Goal: Task Accomplishment & Management: Manage account settings

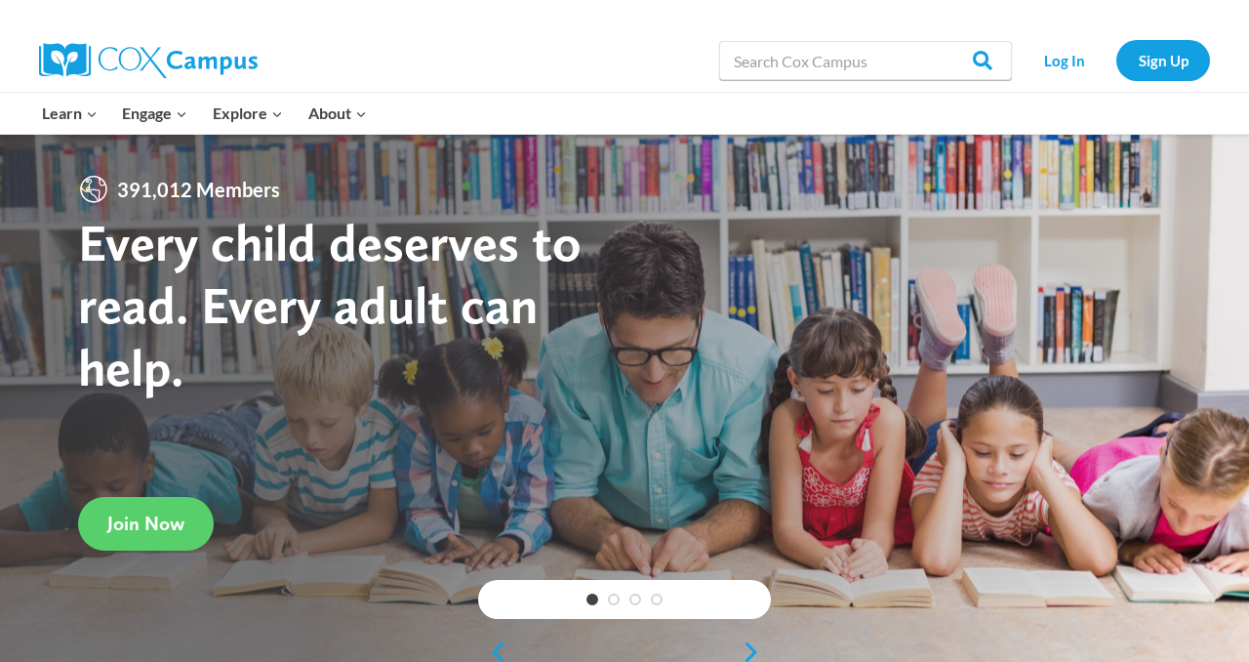
click at [384, 68] on div at bounding box center [264, 60] width 450 height 62
click at [1059, 67] on link "Log In" at bounding box center [1064, 60] width 85 height 40
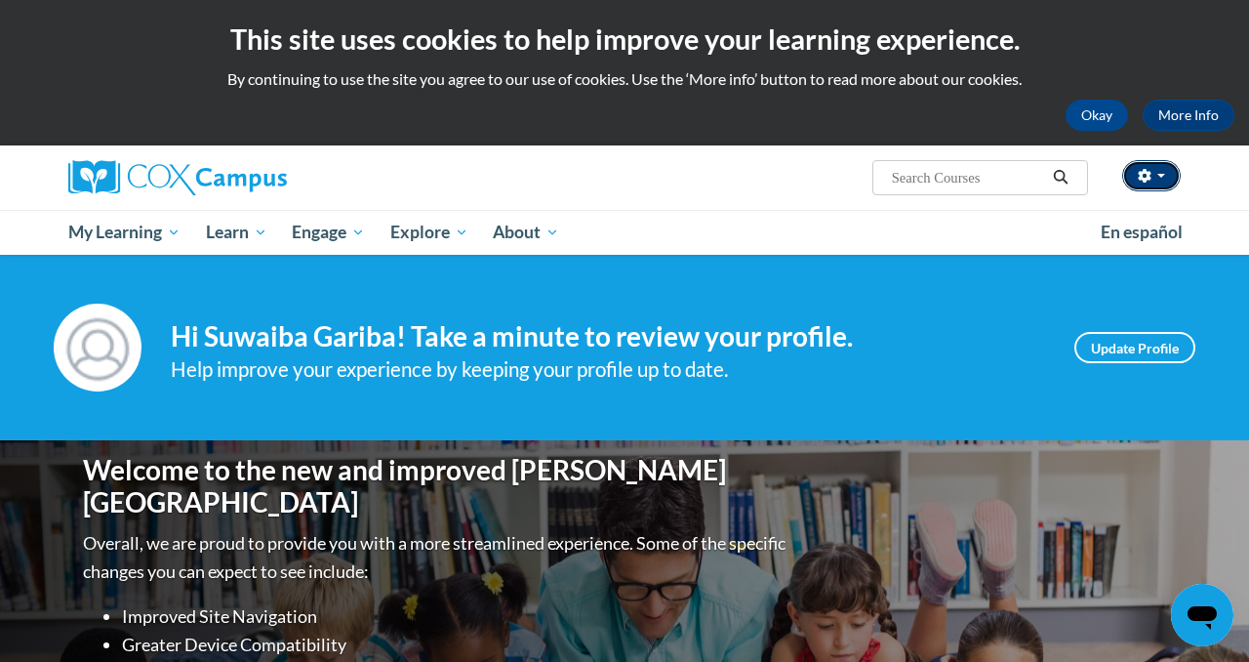
click at [1162, 185] on button "button" at bounding box center [1152, 175] width 59 height 31
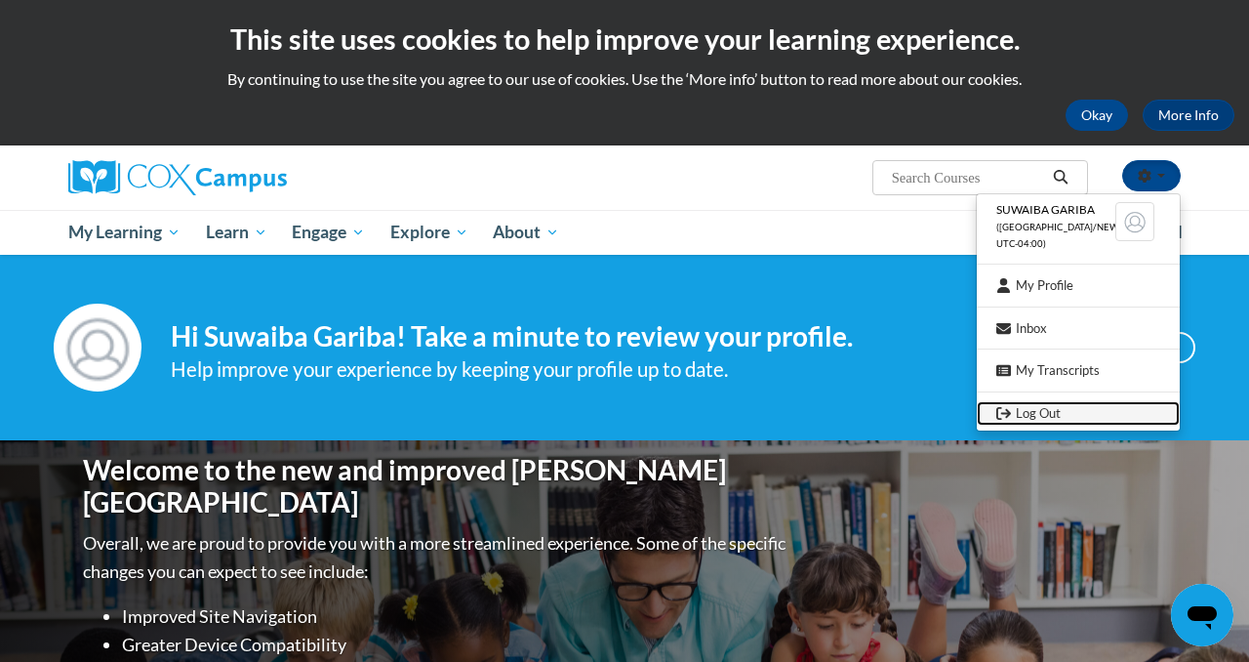
click at [1076, 405] on link "Log Out" at bounding box center [1078, 413] width 203 height 24
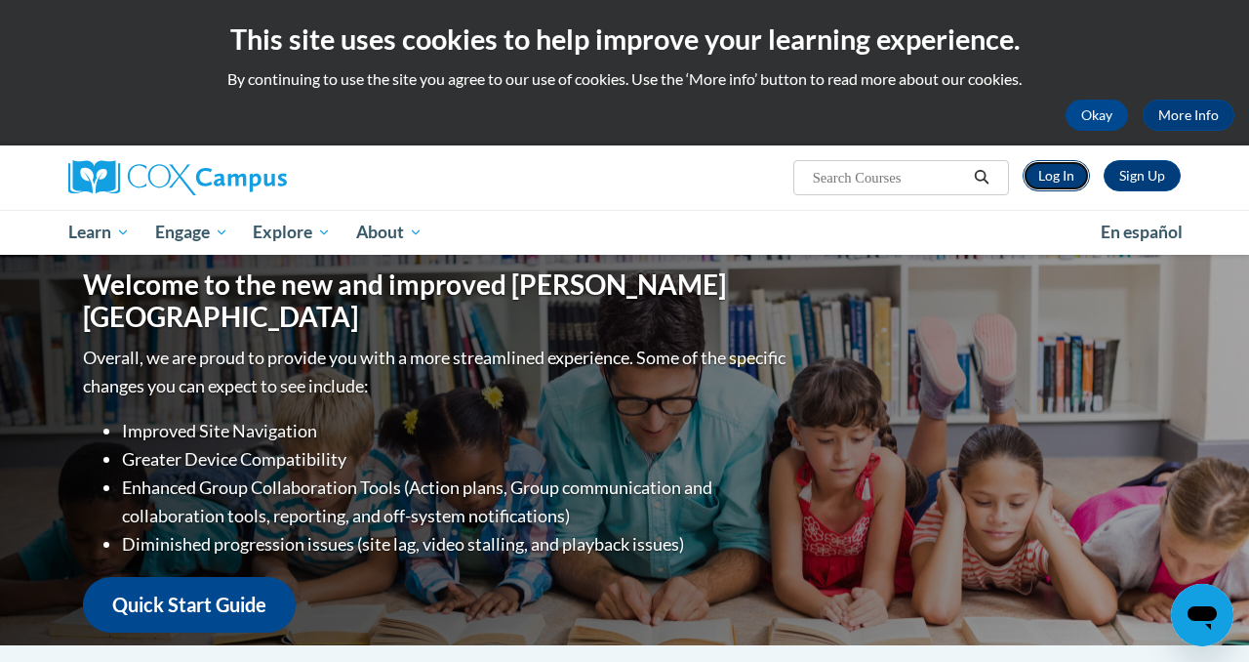
click at [1063, 174] on link "Log In" at bounding box center [1056, 175] width 67 height 31
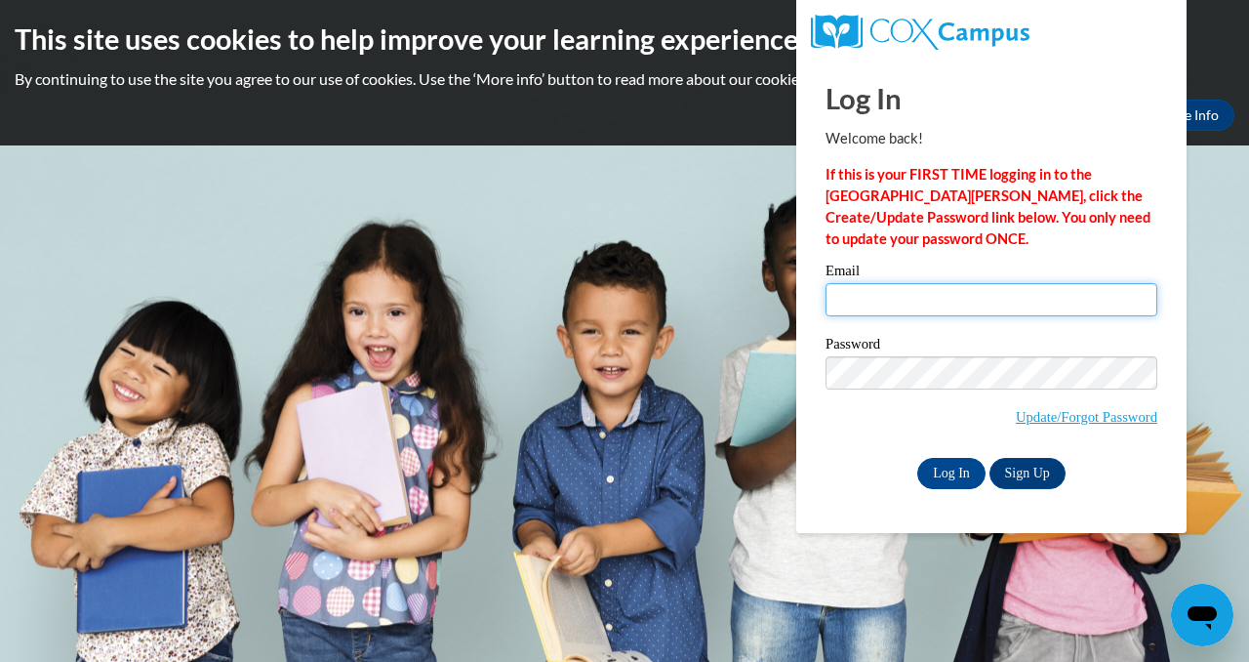
click at [935, 301] on input "Email" at bounding box center [992, 299] width 332 height 33
click at [878, 311] on input "Email" at bounding box center [992, 299] width 332 height 33
type input "um"
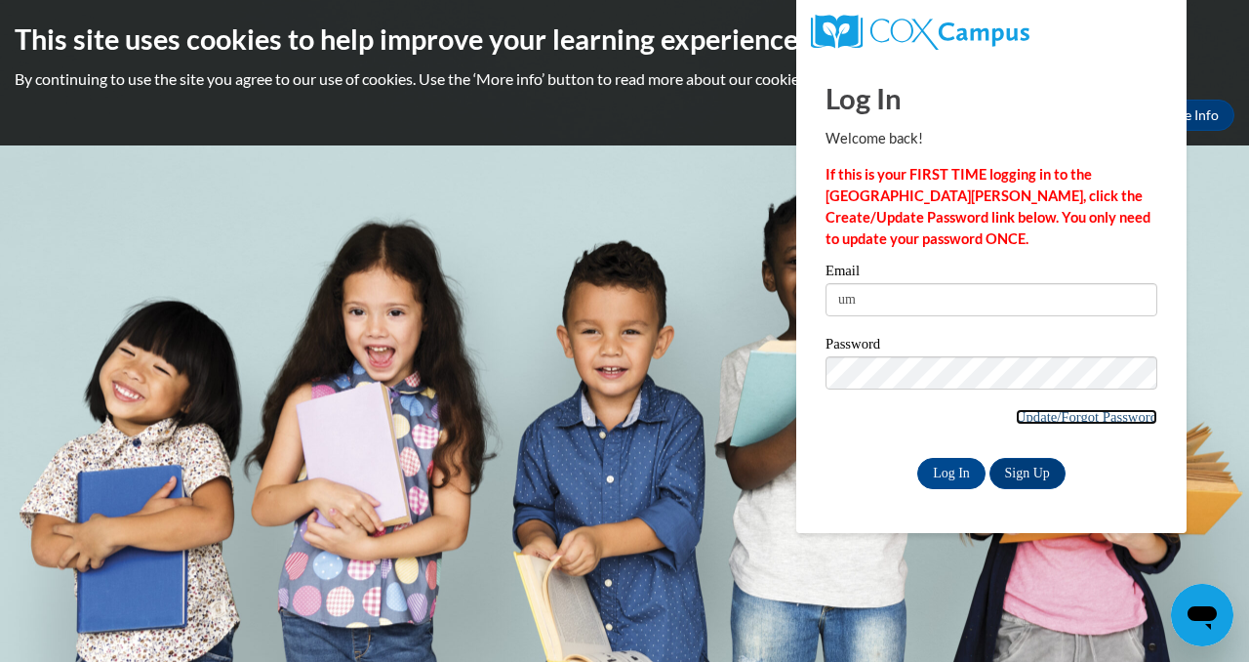
click at [1076, 417] on link "Update/Forgot Password" at bounding box center [1087, 417] width 142 height 16
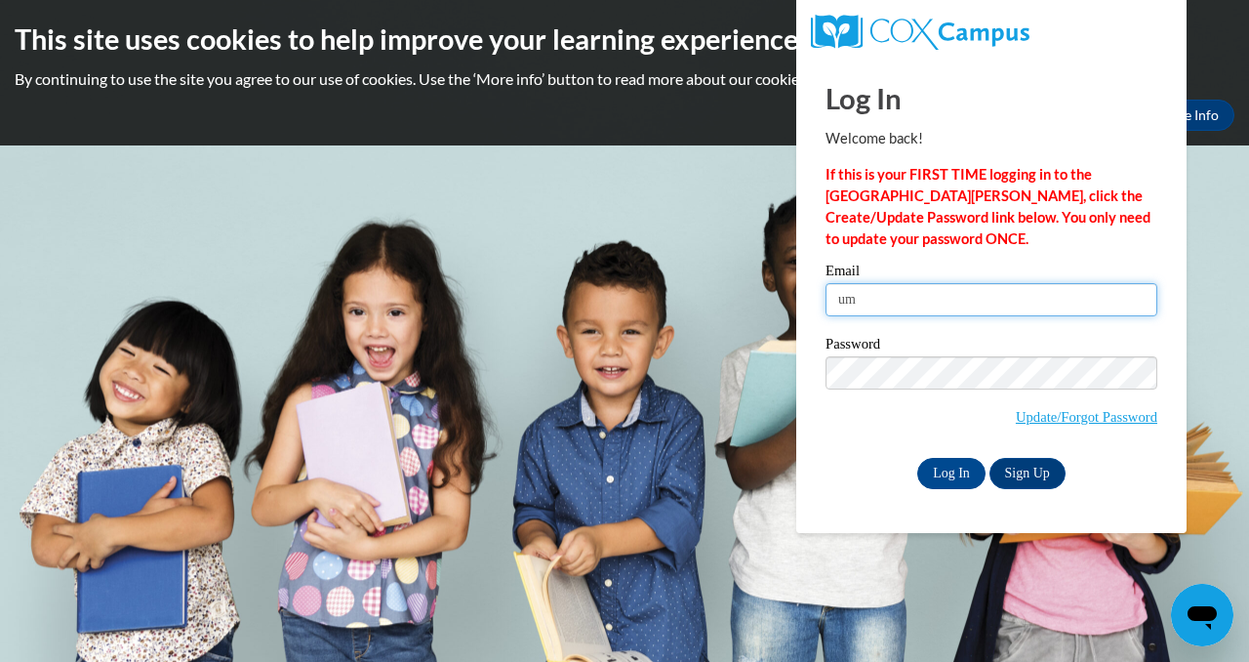
click at [888, 301] on input "um" at bounding box center [992, 299] width 332 height 33
